Goal: Navigation & Orientation: Understand site structure

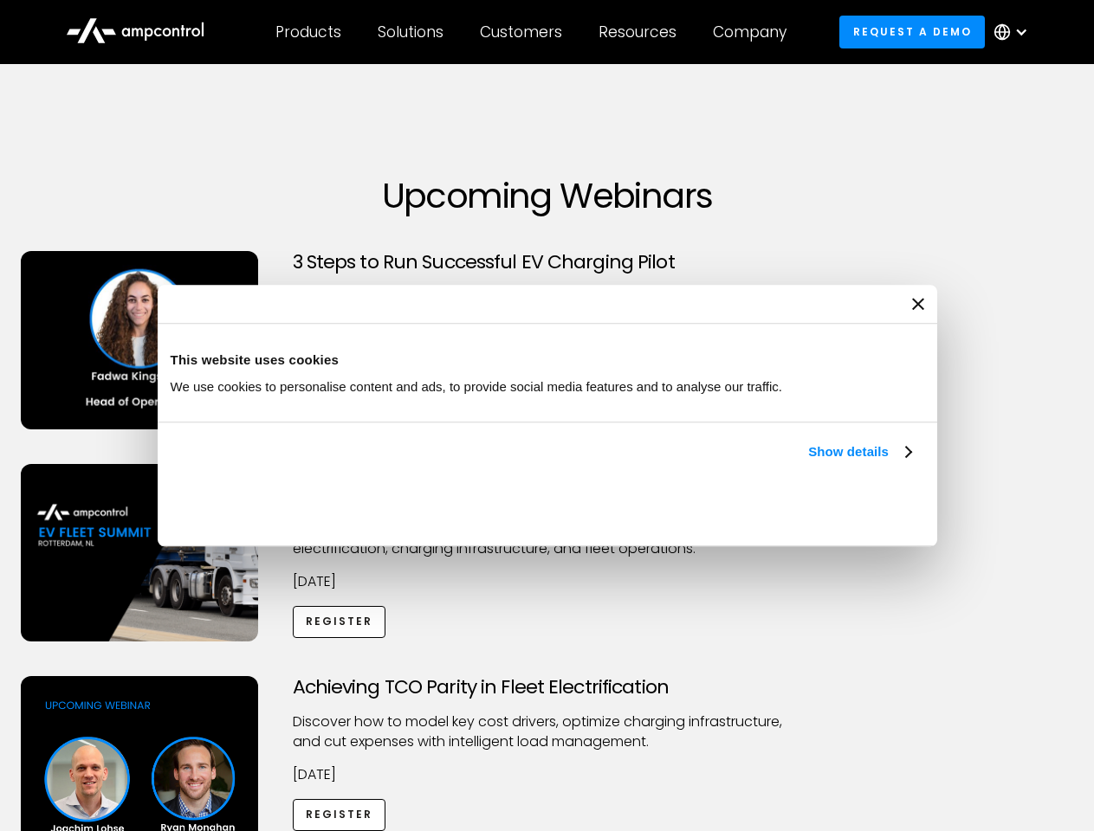
click at [808, 462] on link "Show details" at bounding box center [859, 452] width 102 height 21
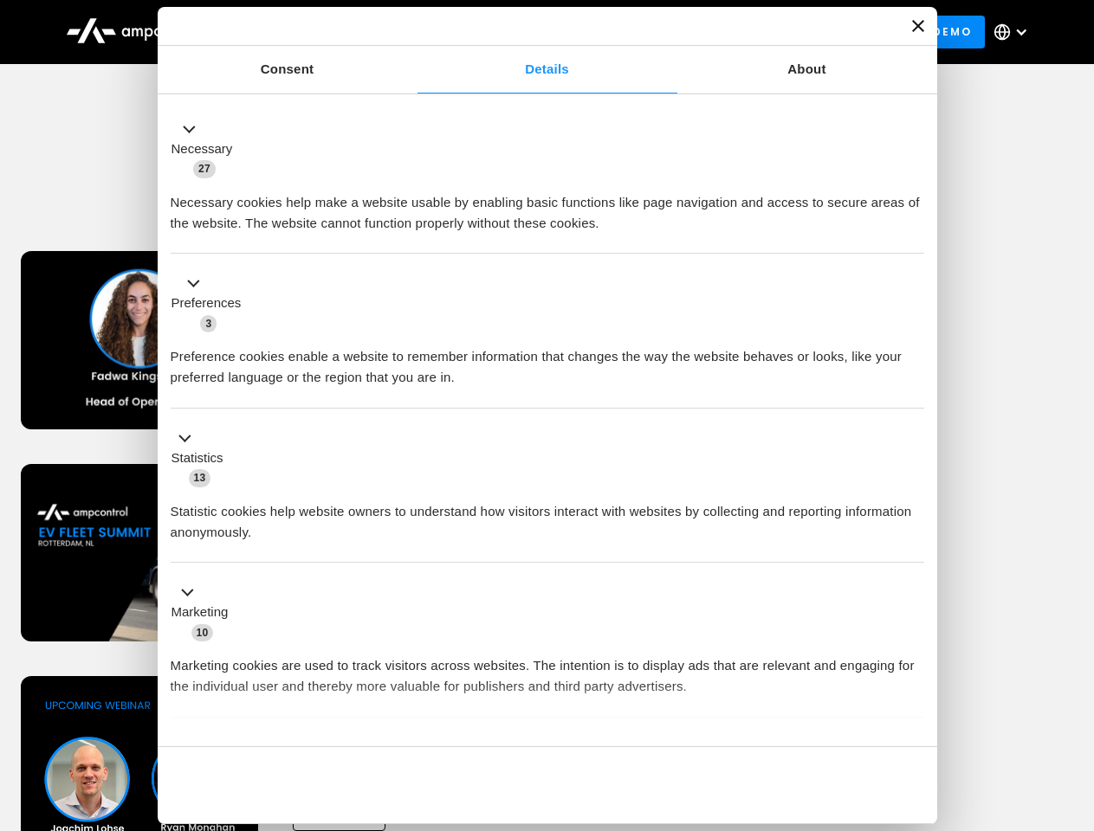
click at [913, 234] on div "Necessary cookies help make a website usable by enabling basic functions like p…" at bounding box center [548, 206] width 754 height 55
click at [1075, 698] on div "Achieving TCO Parity in Fleet Electrification Discover how to model key cost dr…" at bounding box center [547, 812] width 1088 height 272
click at [533, 32] on div "Customers" at bounding box center [521, 32] width 82 height 19
click at [307, 32] on div "Products" at bounding box center [308, 32] width 66 height 19
click at [411, 32] on div "Solutions" at bounding box center [411, 32] width 66 height 19
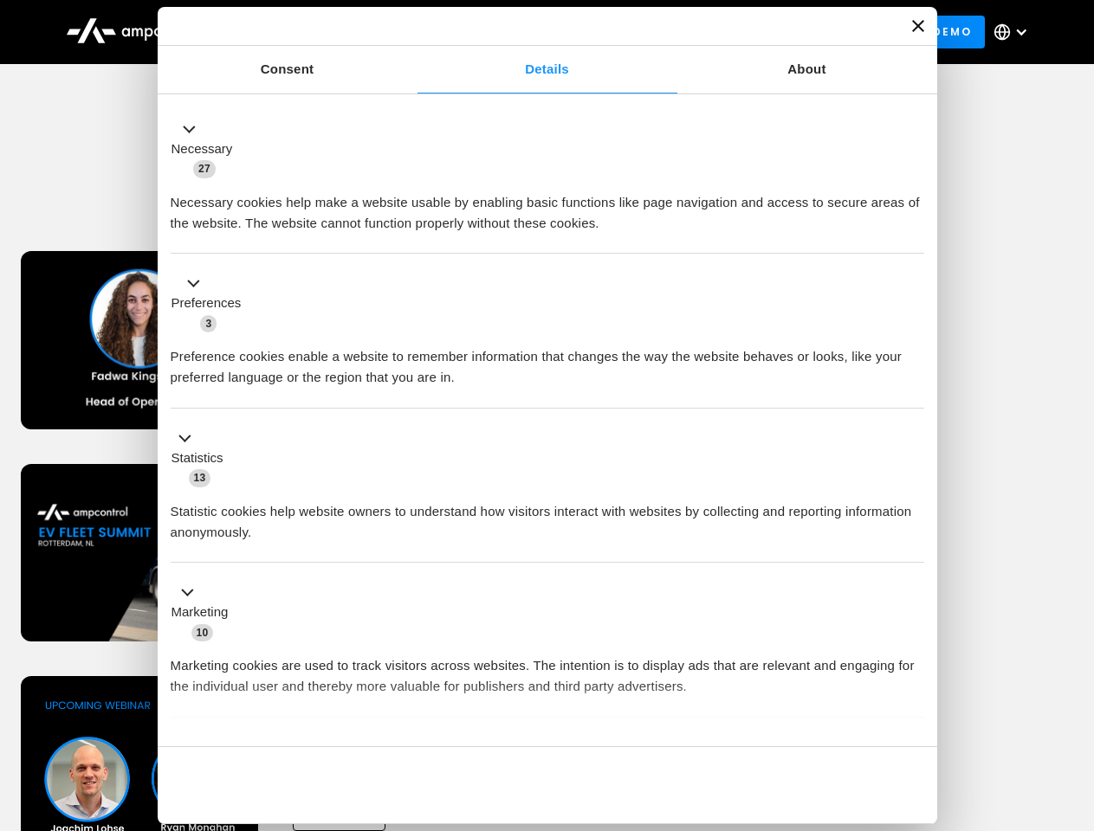
click at [524, 32] on div "Customers" at bounding box center [521, 32] width 82 height 19
click at [641, 32] on div "Resources" at bounding box center [637, 32] width 78 height 19
click at [755, 32] on div "Company" at bounding box center [750, 32] width 74 height 19
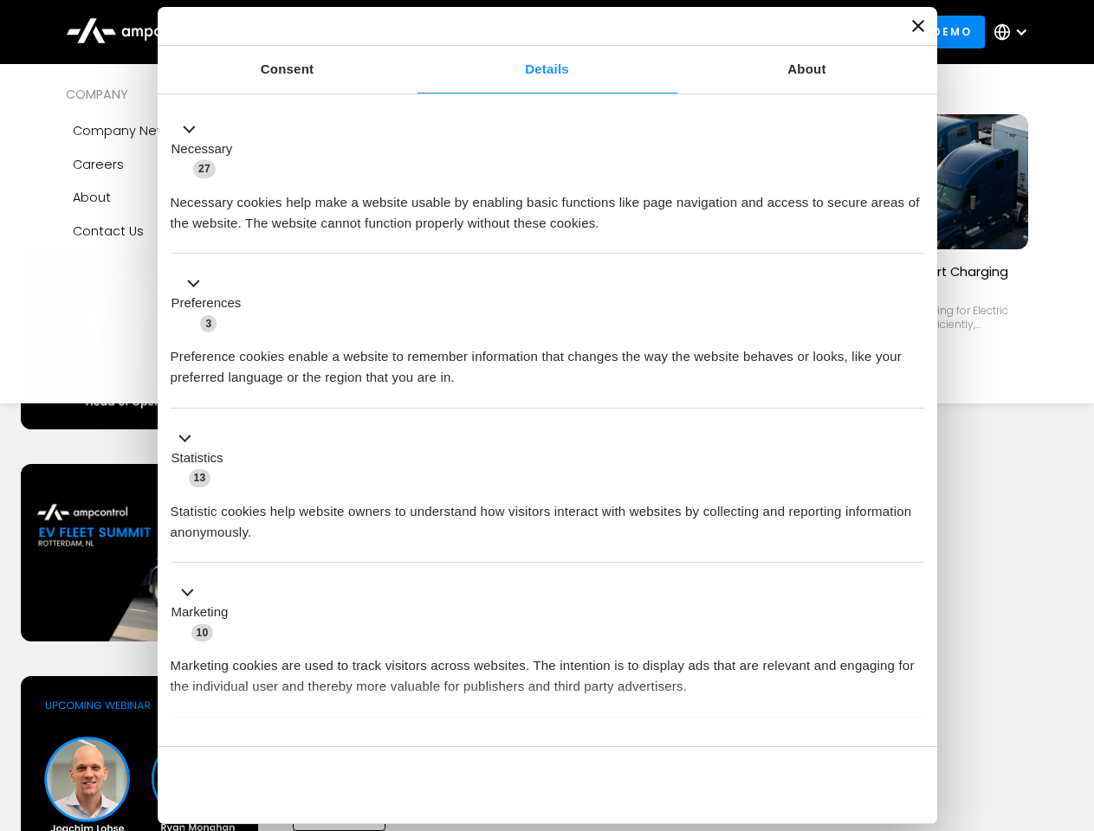
click at [1015, 32] on div at bounding box center [1021, 32] width 14 height 14
